Goal: Navigation & Orientation: Find specific page/section

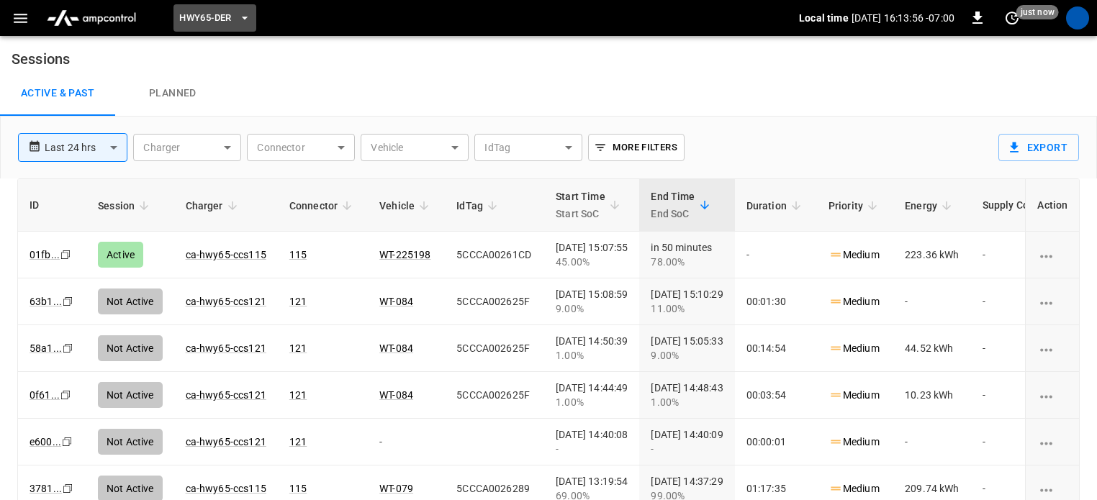
click at [249, 19] on icon "button" at bounding box center [244, 18] width 14 height 14
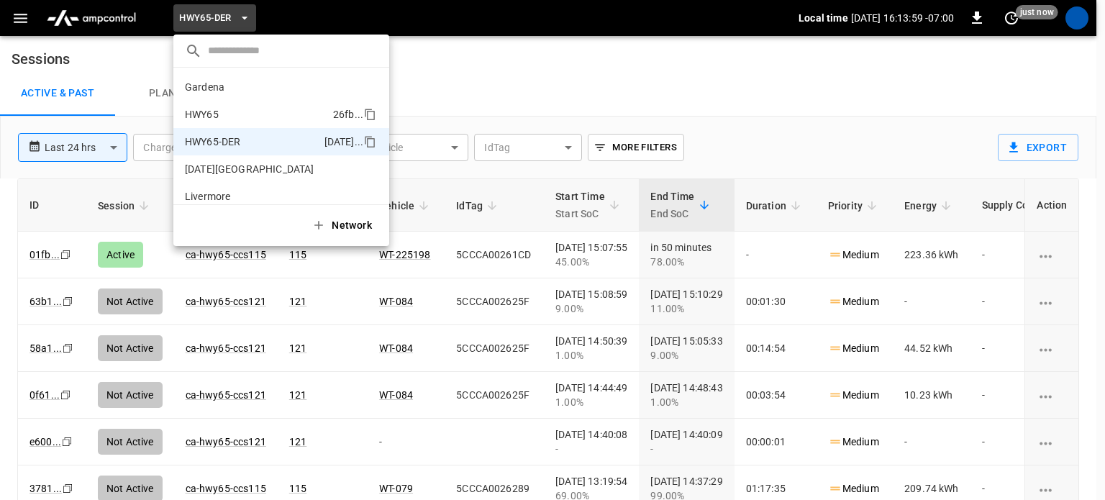
click at [242, 114] on li "HWY65 26fb ..." at bounding box center [281, 114] width 216 height 27
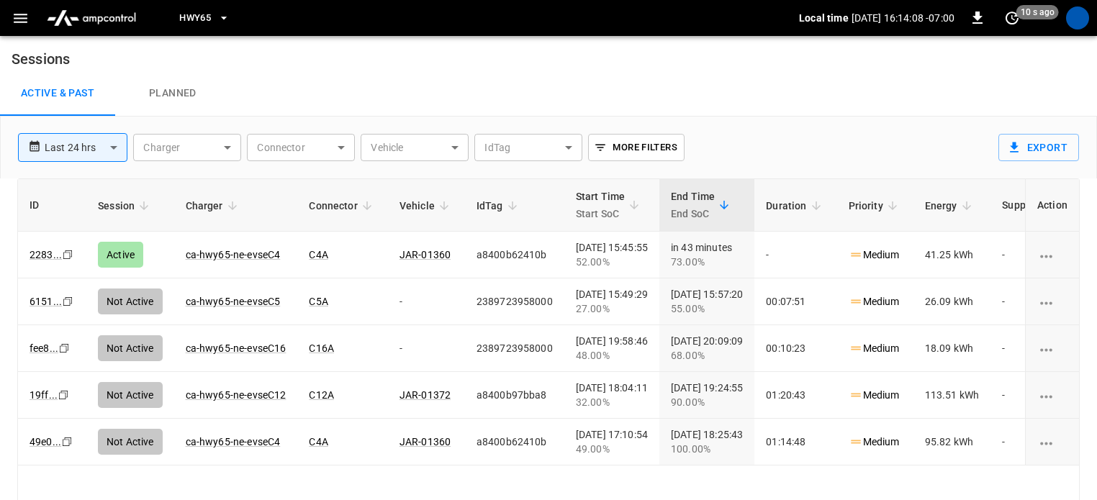
click at [201, 21] on span "HWY65" at bounding box center [195, 18] width 32 height 17
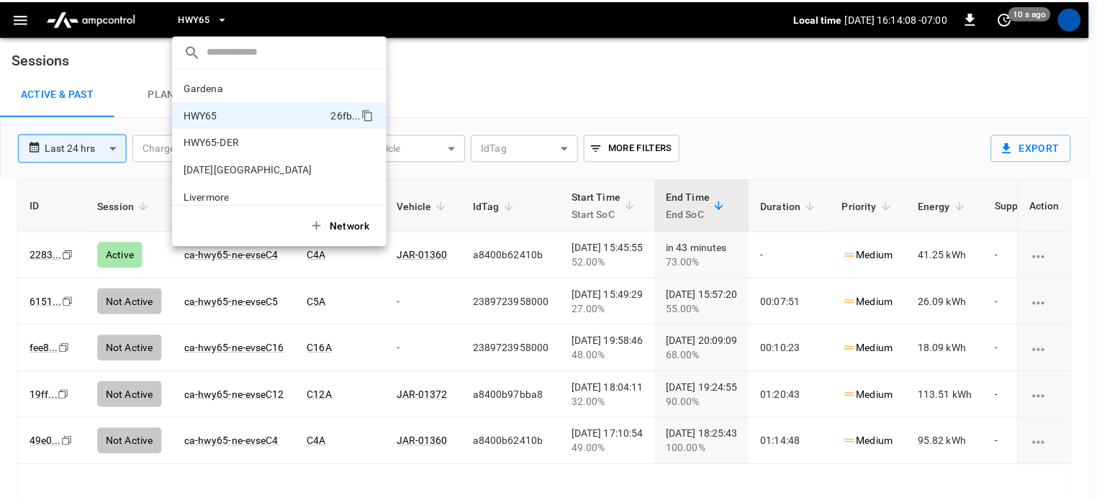
scroll to position [23, 0]
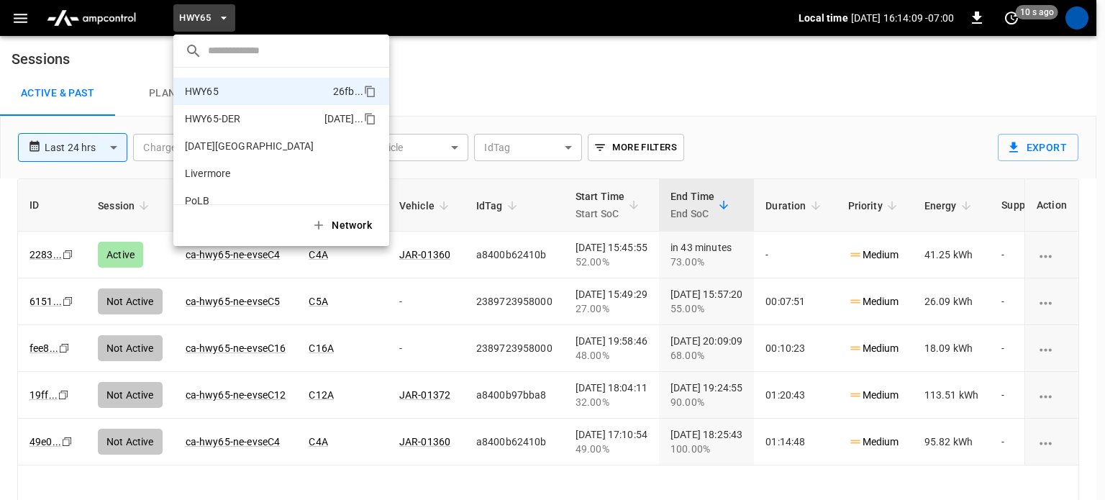
click at [263, 126] on li "HWY65-DER 6feb ..." at bounding box center [281, 118] width 216 height 27
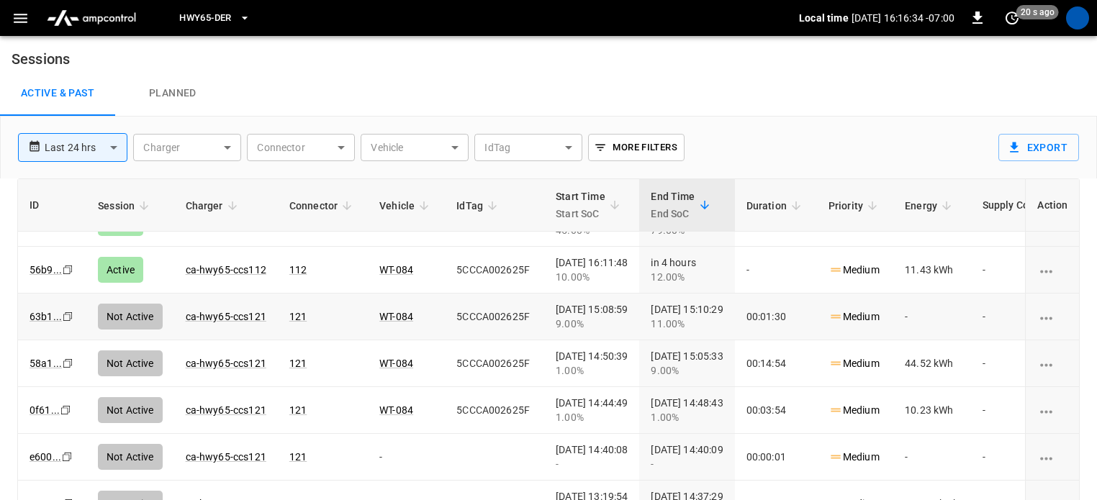
scroll to position [0, 0]
